Goal: Communication & Community: Connect with others

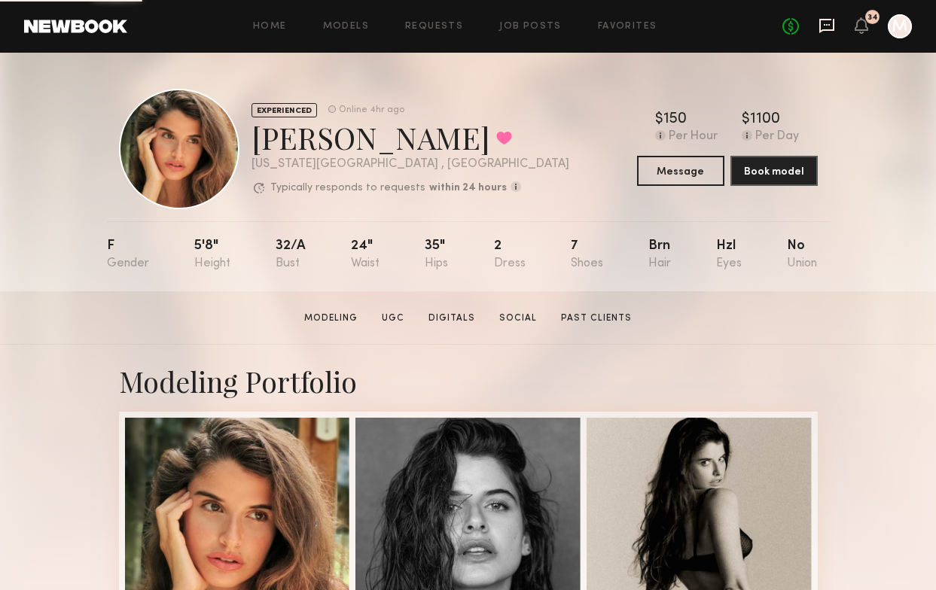
click at [825, 26] on icon at bounding box center [826, 25] width 6 height 2
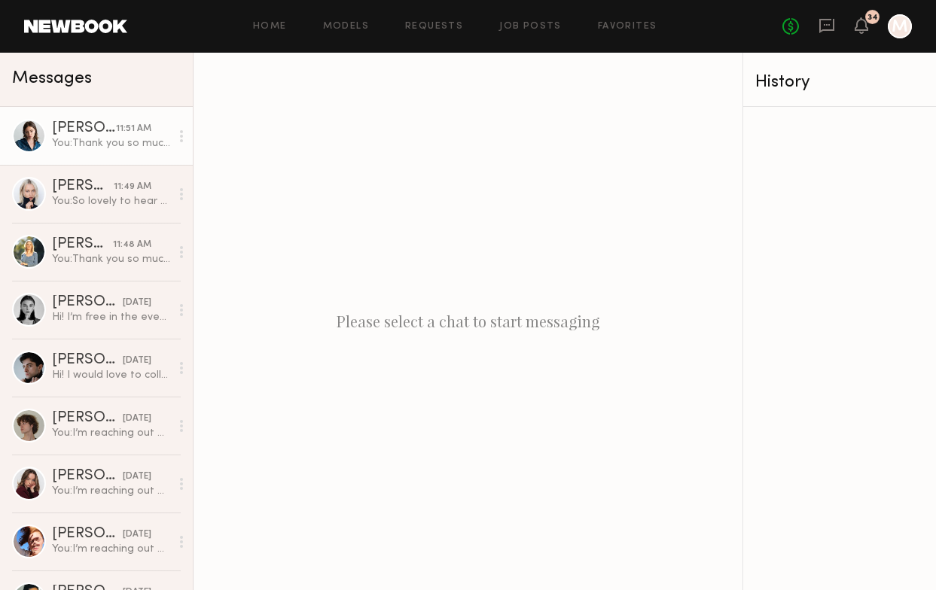
click at [124, 135] on div "11:51 AM" at bounding box center [133, 129] width 35 height 14
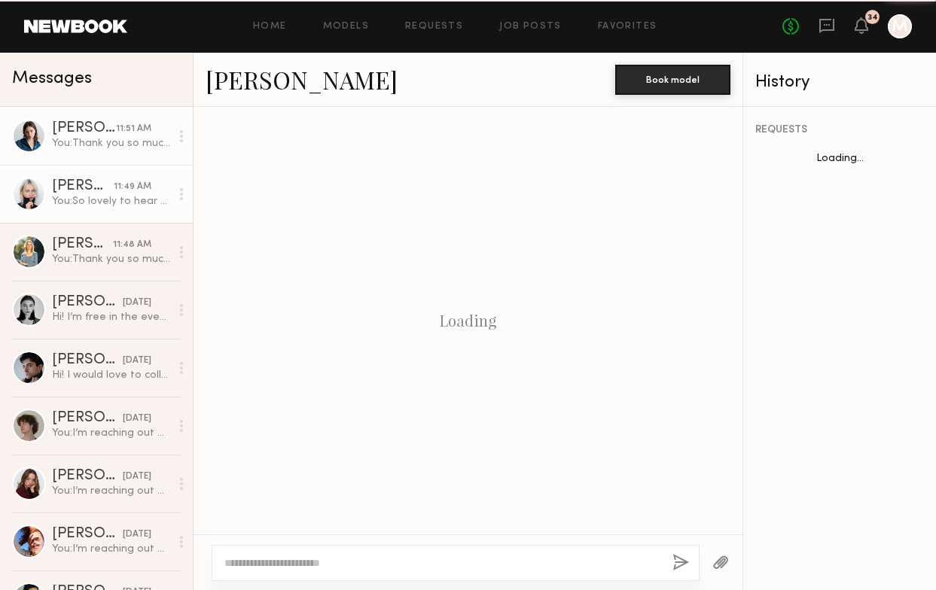
scroll to position [1050, 0]
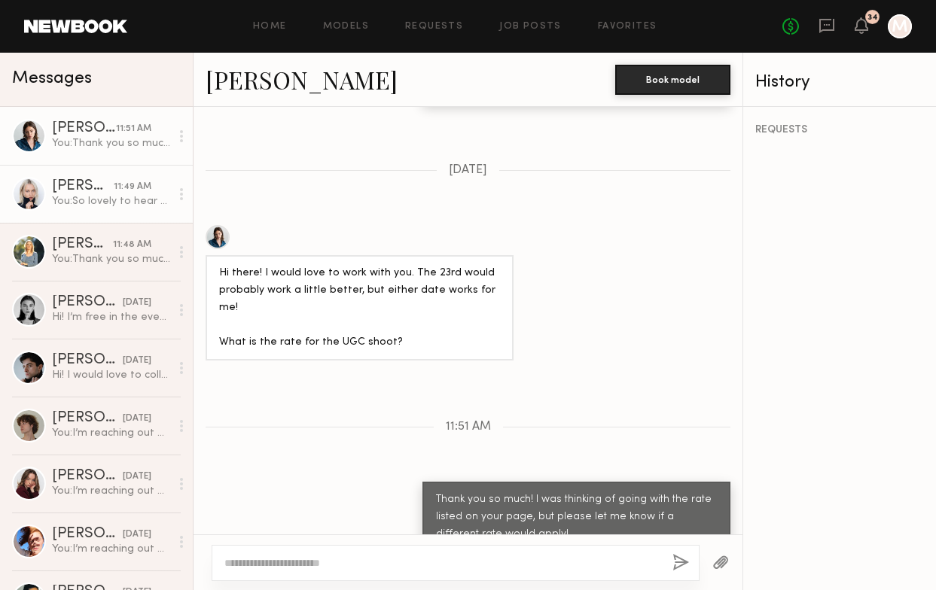
click at [120, 194] on div "You: So lovely to hear that! Our store is located on [GEOGRAPHIC_DATA] in [GEOG…" at bounding box center [111, 201] width 118 height 14
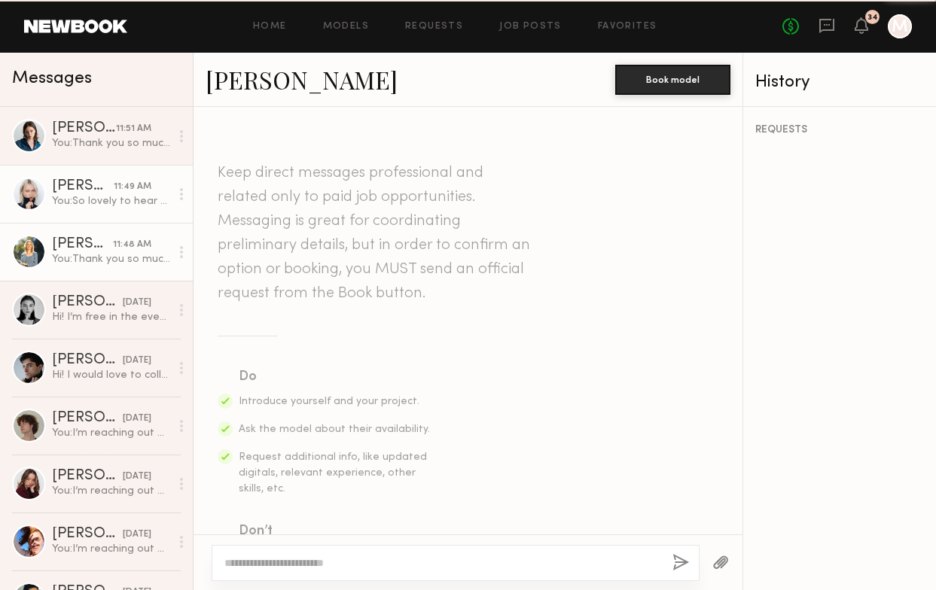
scroll to position [2161, 0]
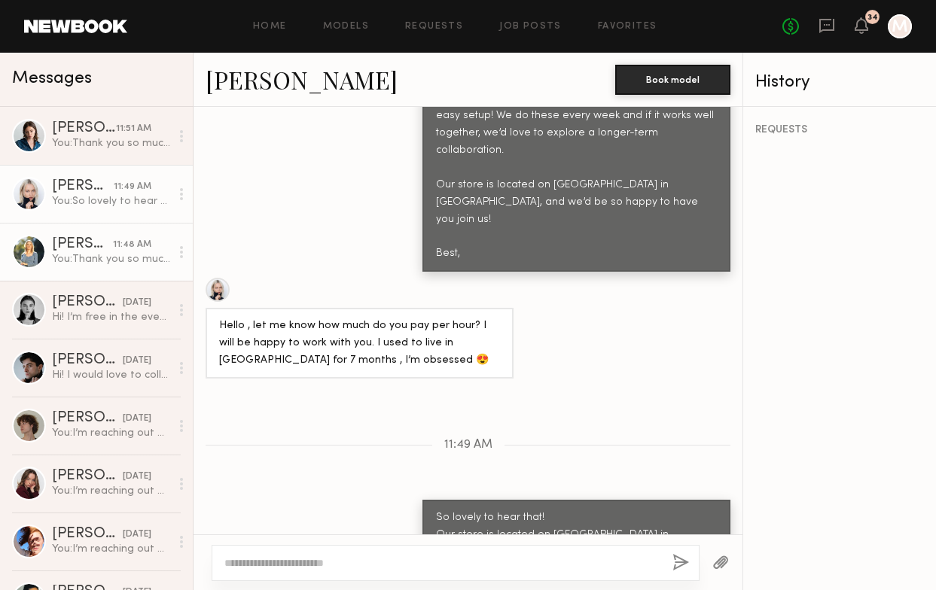
click at [120, 257] on div "You: Thank you so much for your reply! Our store is located on [GEOGRAPHIC_DATA…" at bounding box center [111, 259] width 118 height 14
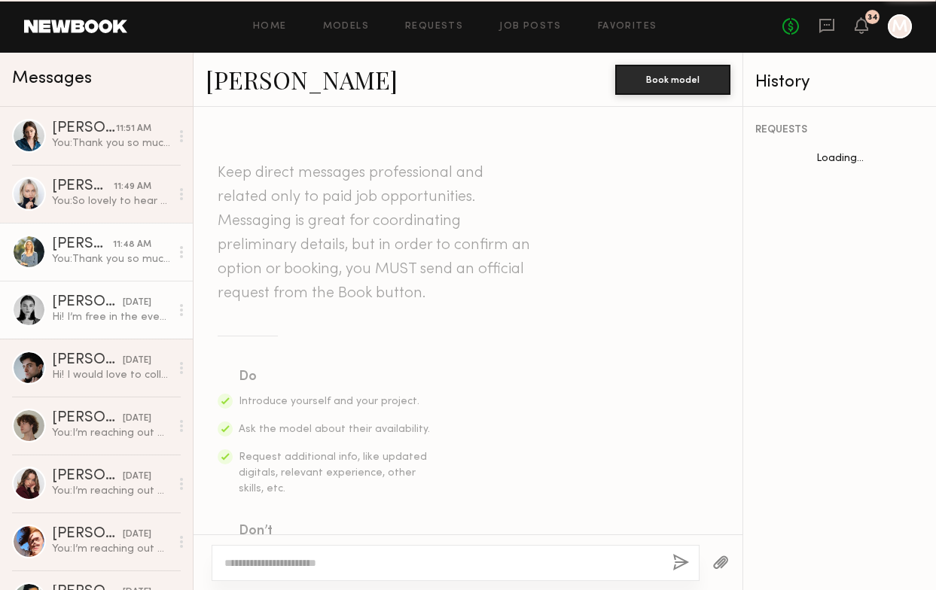
scroll to position [849, 0]
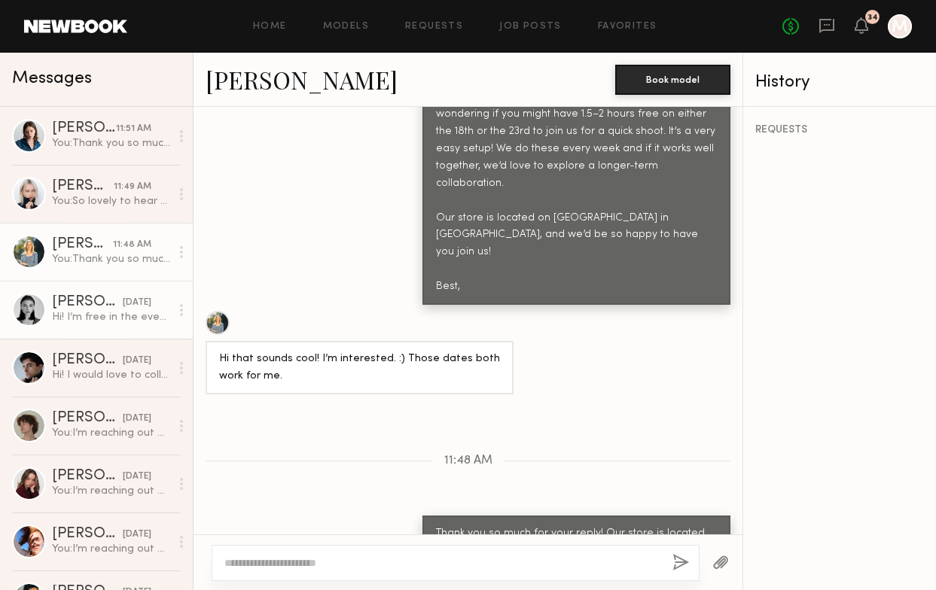
click at [118, 332] on link "[PERSON_NAME] [DATE] Hi! I’m free in the evenings after 6pm" at bounding box center [96, 310] width 193 height 58
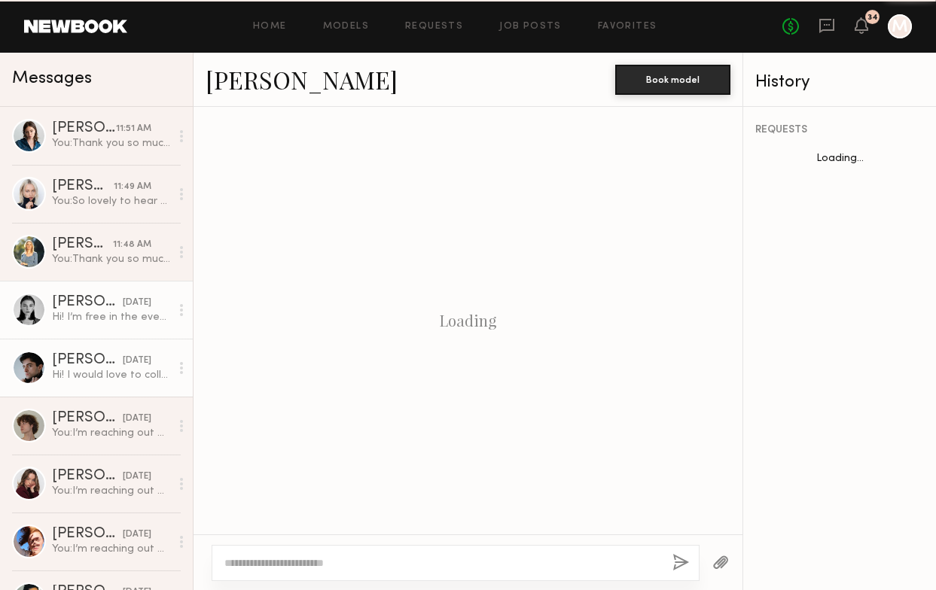
scroll to position [611, 0]
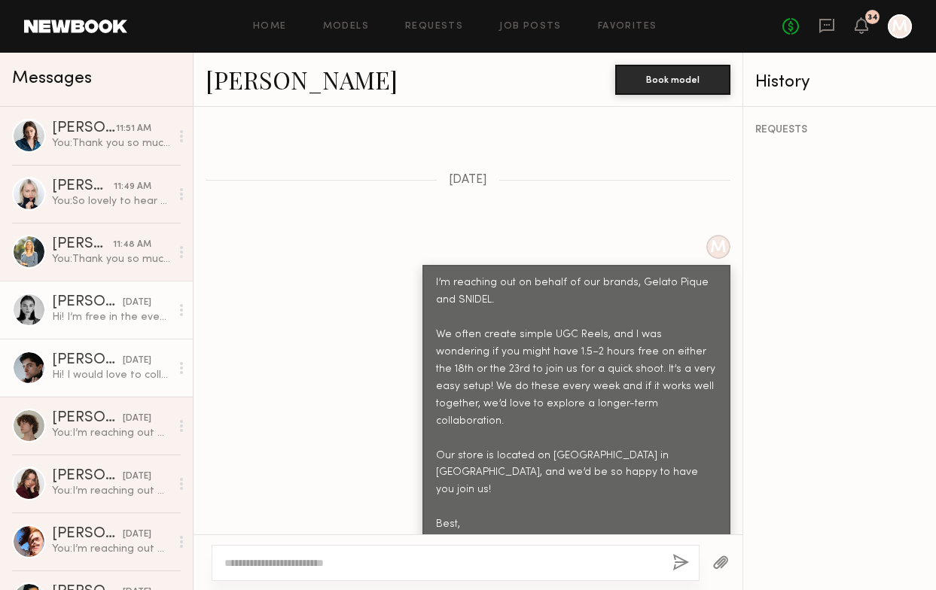
click at [123, 370] on div "Hi! I would love to collab! Sadly I can't do those dates but I can do the 20th …" at bounding box center [111, 375] width 118 height 14
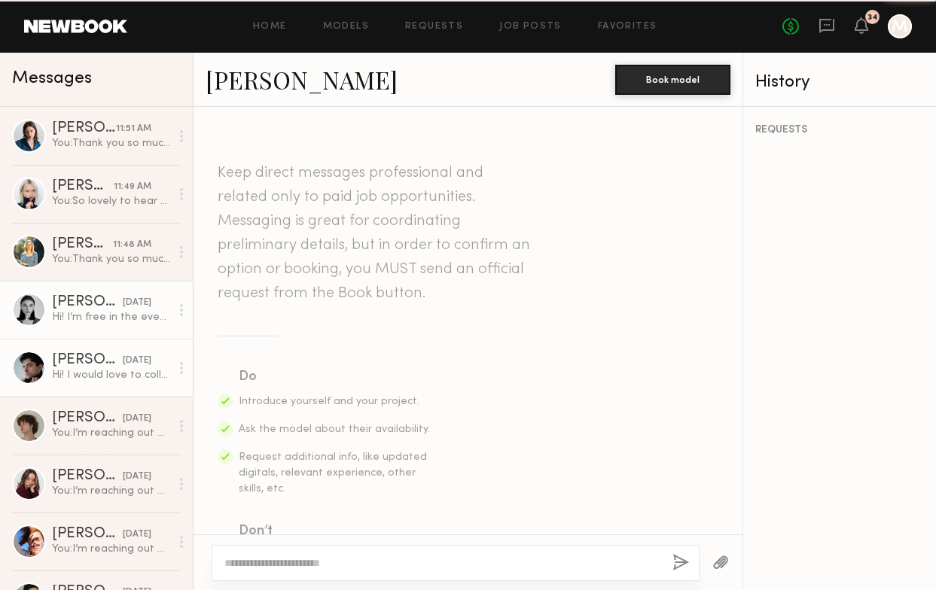
scroll to position [628, 0]
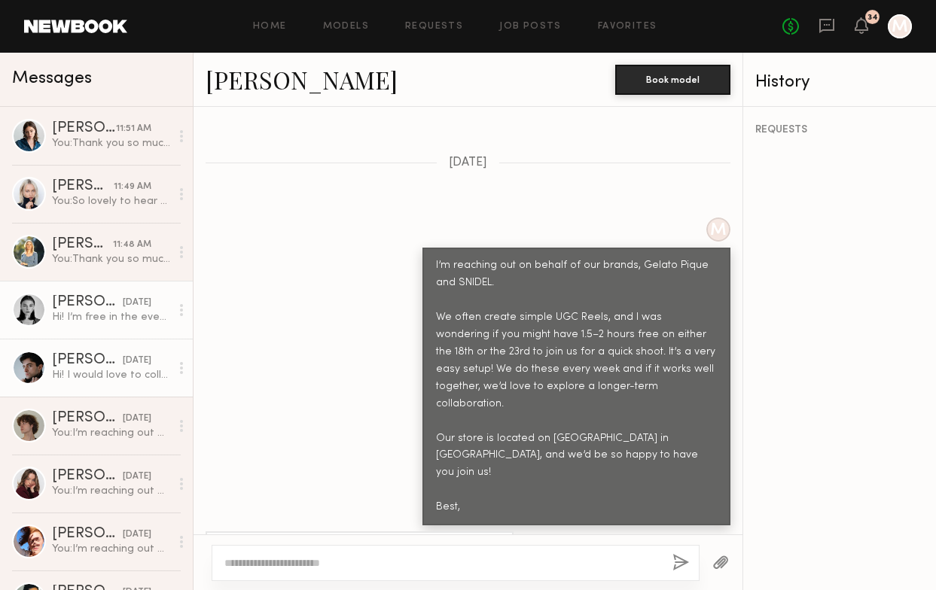
click at [126, 331] on link "[PERSON_NAME] [DATE] Hi! I’m free in the evenings after 6pm" at bounding box center [96, 310] width 193 height 58
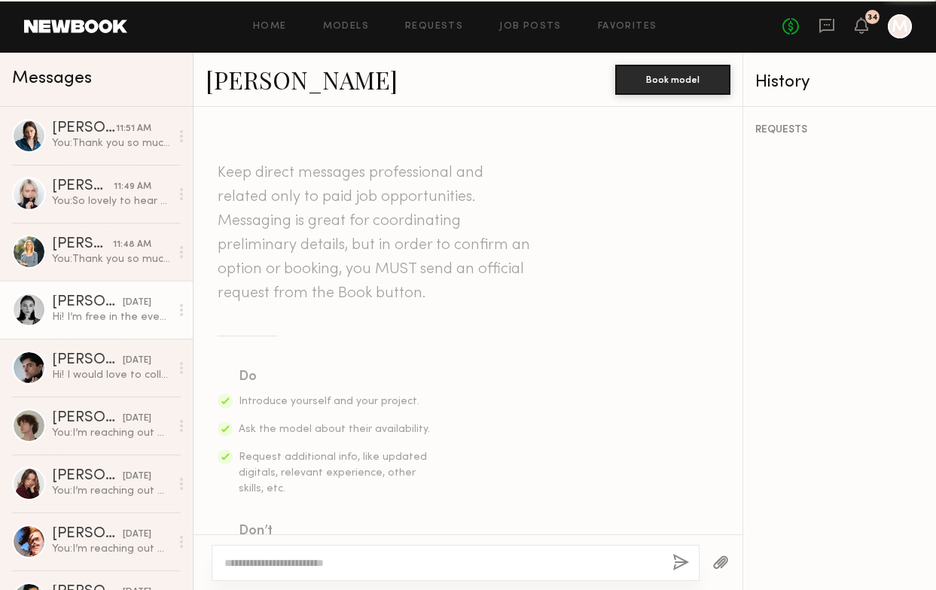
scroll to position [611, 0]
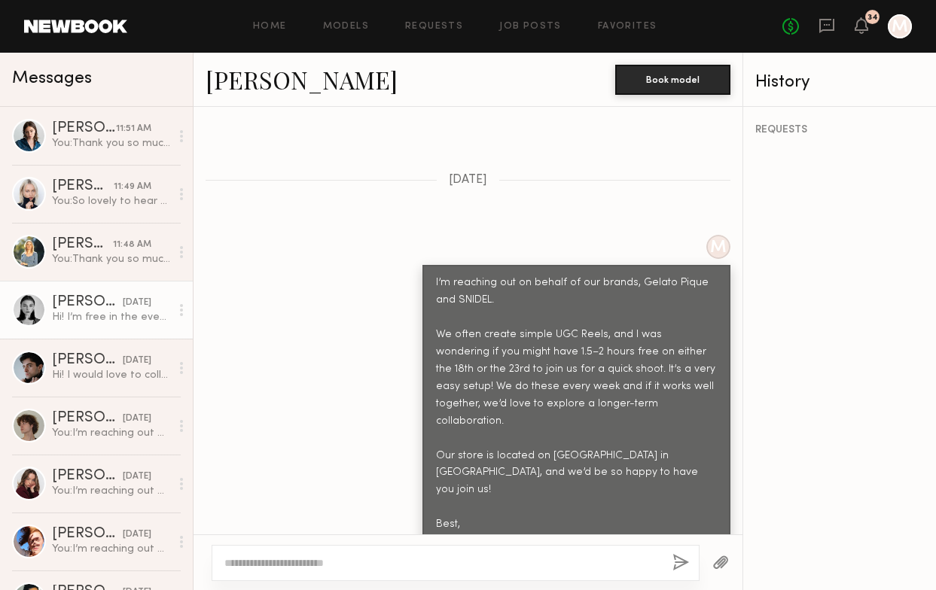
click at [261, 87] on link "[PERSON_NAME]" at bounding box center [301, 79] width 192 height 32
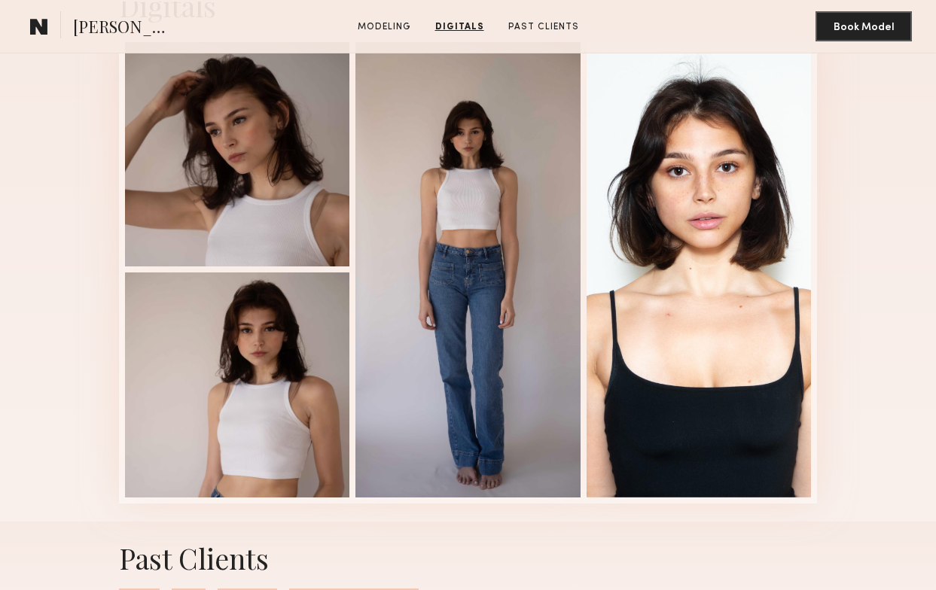
scroll to position [1352, 0]
